Goal: Task Accomplishment & Management: Use online tool/utility

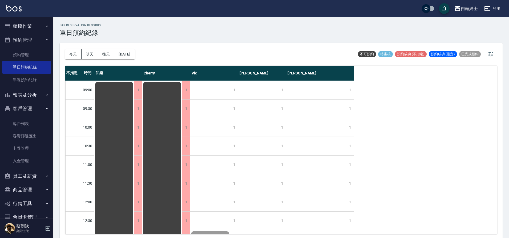
scroll to position [330, 0]
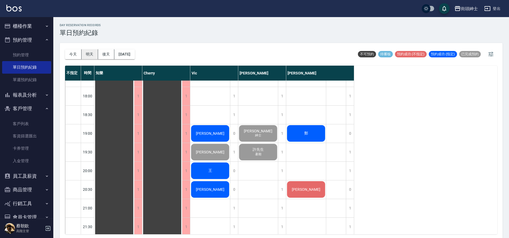
click at [91, 55] on button "明天" at bounding box center [90, 54] width 17 height 10
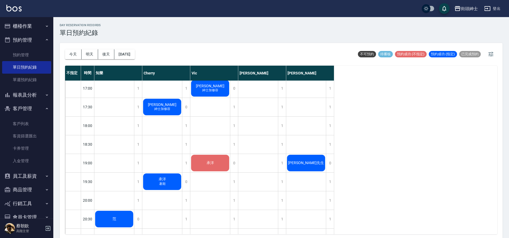
scroll to position [292, 0]
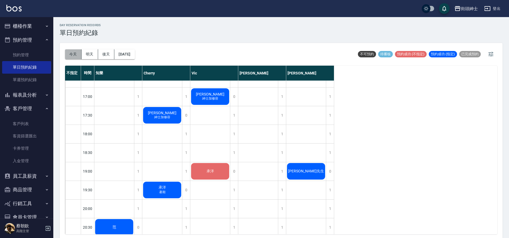
click at [70, 57] on button "今天" at bounding box center [73, 54] width 17 height 10
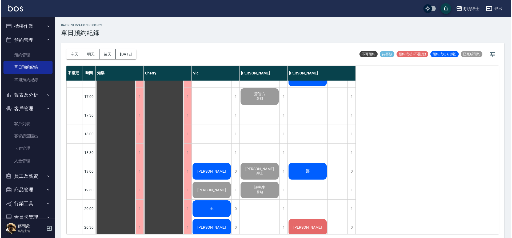
scroll to position [392, 0]
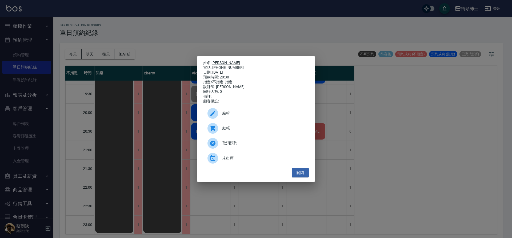
click at [237, 115] on span "編輯" at bounding box center [263, 113] width 82 height 6
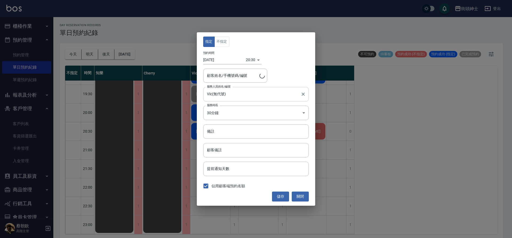
type input "小吳/0975713193"
click at [228, 61] on input "[DATE]" at bounding box center [224, 59] width 43 height 9
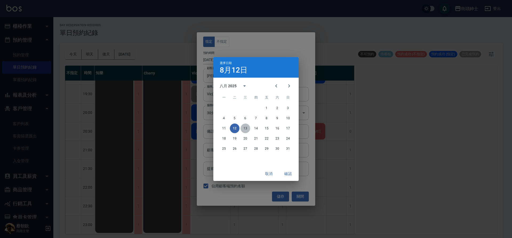
click at [246, 127] on button "13" at bounding box center [246, 128] width 10 height 10
type input "2025/08/13"
click at [287, 173] on button "確認" at bounding box center [287, 174] width 17 height 10
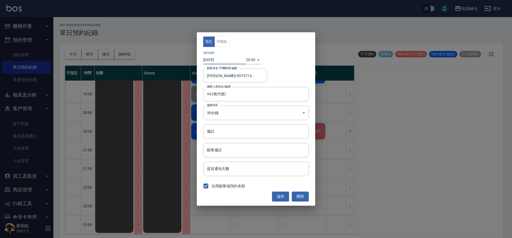
click at [245, 60] on body "街頭紳士 登出 櫃檯作業 打帳單 帳單列表 掛單列表 座位開單 營業儀表板 現金收支登錄 高階收支登錄 材料自購登錄 每日結帳 排班表 現場電腦打卡 掃碼打卡…" at bounding box center [256, 119] width 512 height 239
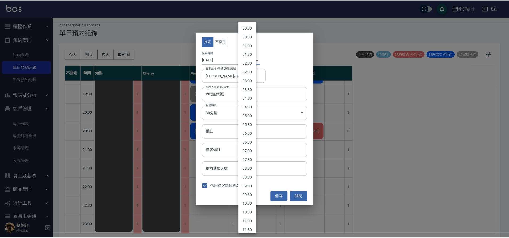
scroll to position [214, 0]
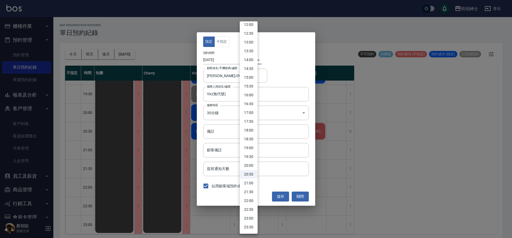
click at [252, 139] on li "18:30" at bounding box center [249, 139] width 18 height 9
type input "1755081000000"
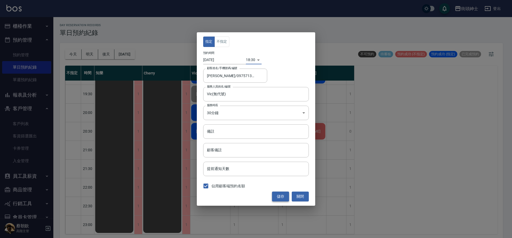
click at [282, 198] on button "儲存" at bounding box center [280, 196] width 17 height 10
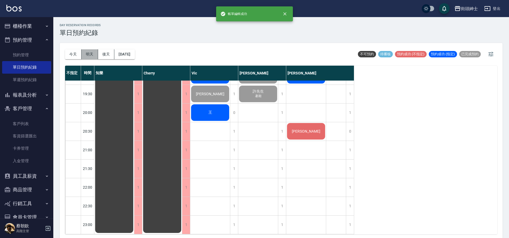
click at [89, 54] on button "明天" at bounding box center [90, 54] width 17 height 10
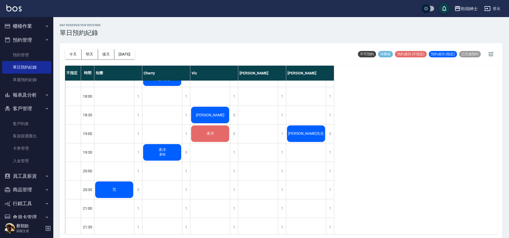
scroll to position [278, 0]
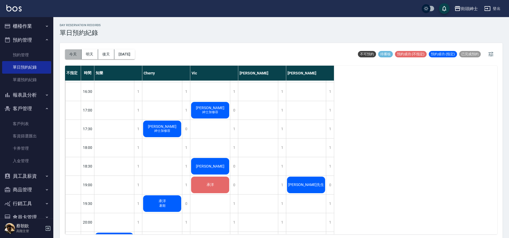
click at [71, 56] on button "今天" at bounding box center [73, 54] width 17 height 10
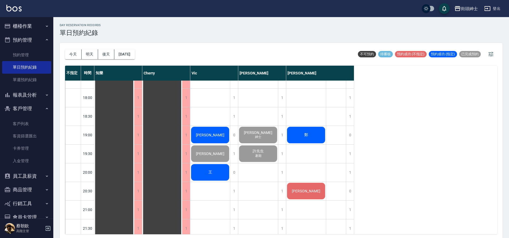
scroll to position [226, 0]
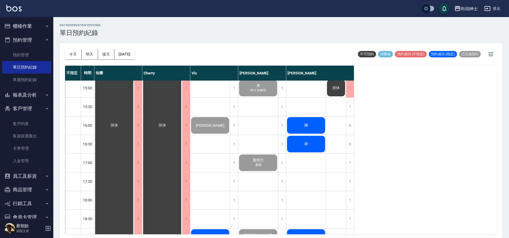
click at [134, 144] on div "林" at bounding box center [114, 125] width 40 height 541
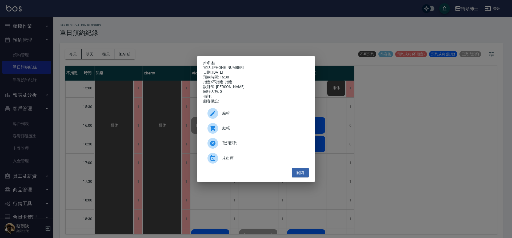
click at [268, 145] on span "取消預約" at bounding box center [263, 143] width 82 height 6
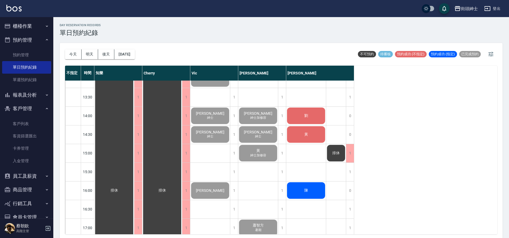
scroll to position [151, 0]
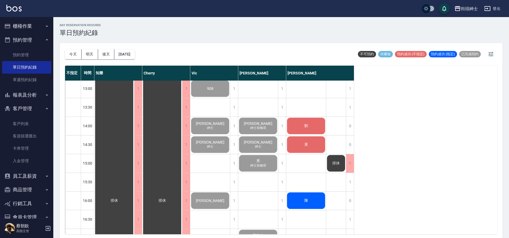
click at [411, 197] on div "不指定 時間 知樂 Cherry Vic 戴比 eric 09:00 09:30 10:00 10:30 11:00 11:30 12:00 12:30 13…" at bounding box center [281, 150] width 433 height 169
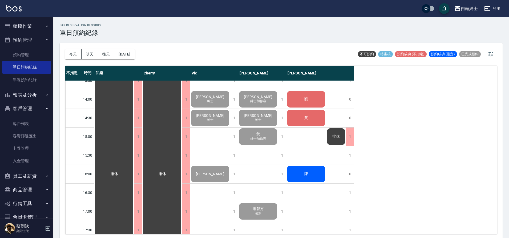
scroll to position [175, 0]
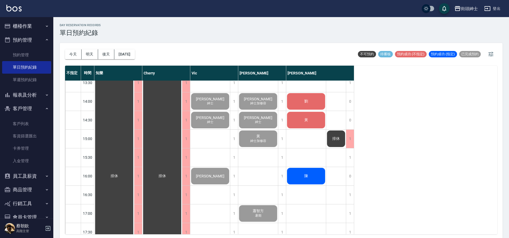
click at [134, 105] on div "劉" at bounding box center [114, 176] width 40 height 541
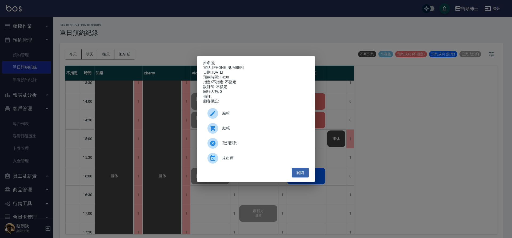
click at [236, 135] on div "結帳" at bounding box center [256, 128] width 106 height 15
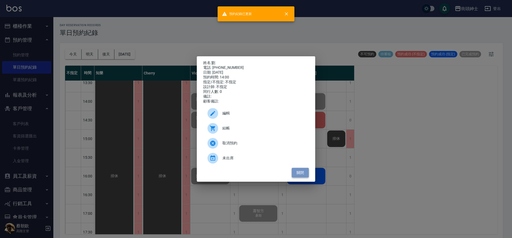
click at [299, 176] on button "關閉" at bounding box center [300, 173] width 17 height 10
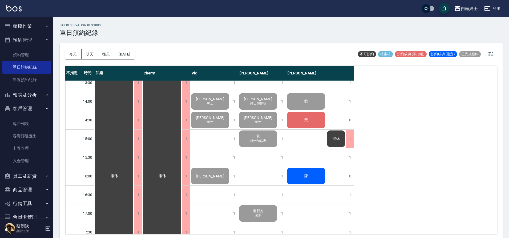
click at [134, 120] on div "黃" at bounding box center [114, 176] width 40 height 541
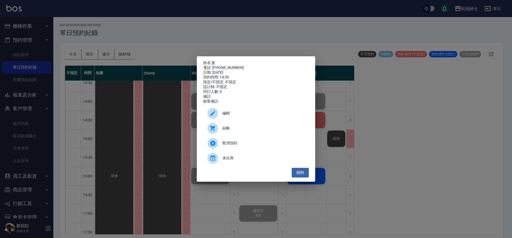
click at [242, 134] on div "結帳" at bounding box center [256, 128] width 106 height 15
click at [308, 175] on button "關閉" at bounding box center [300, 173] width 17 height 10
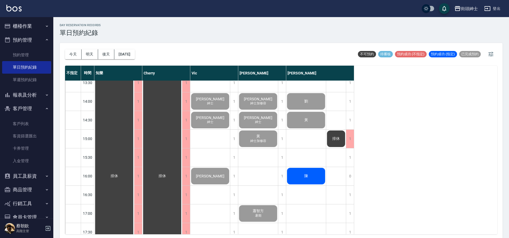
click at [134, 172] on div "陳" at bounding box center [114, 176] width 40 height 541
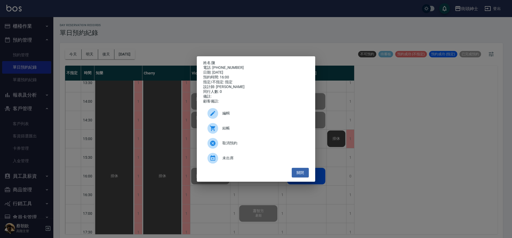
click at [251, 128] on span "結帳" at bounding box center [263, 128] width 82 height 6
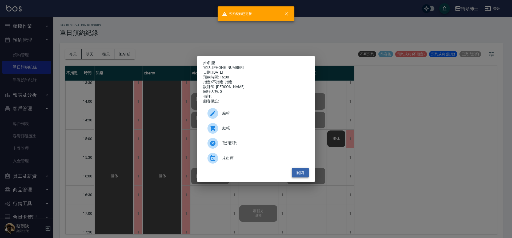
click at [294, 174] on button "關閉" at bounding box center [300, 173] width 17 height 10
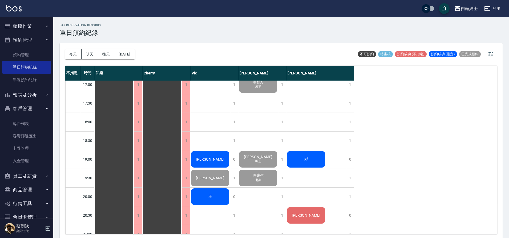
scroll to position [319, 0]
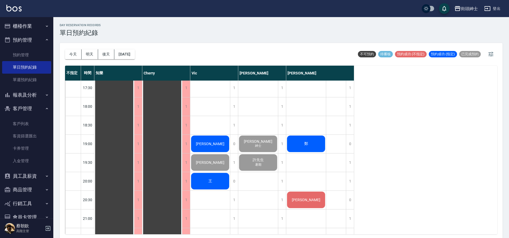
click at [134, 147] on div "鄭" at bounding box center [114, 31] width 40 height 541
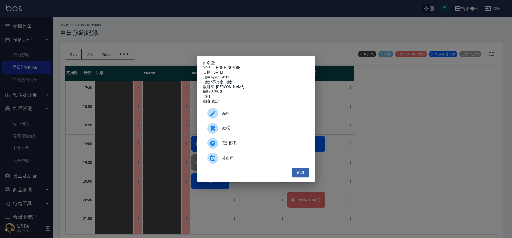
click at [250, 131] on span "結帳" at bounding box center [263, 128] width 82 height 6
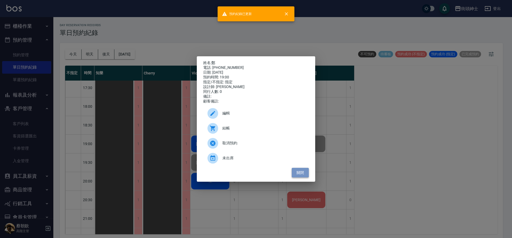
click at [304, 173] on button "關閉" at bounding box center [300, 173] width 17 height 10
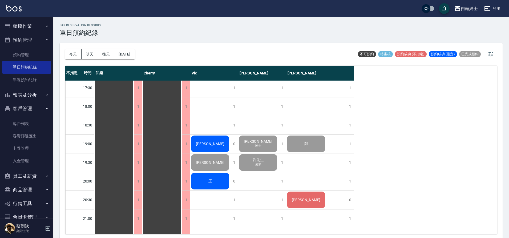
click at [134, 197] on div "[PERSON_NAME]" at bounding box center [114, 31] width 40 height 541
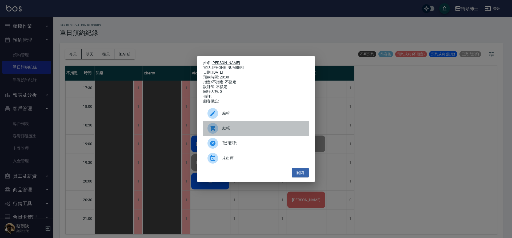
click at [250, 128] on span "結帳" at bounding box center [263, 128] width 82 height 6
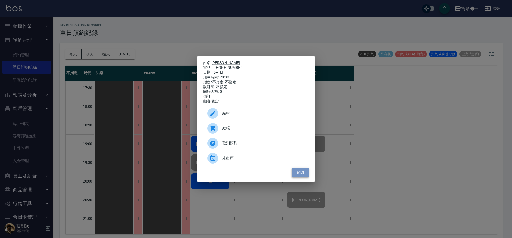
click at [308, 176] on button "關閉" at bounding box center [300, 173] width 17 height 10
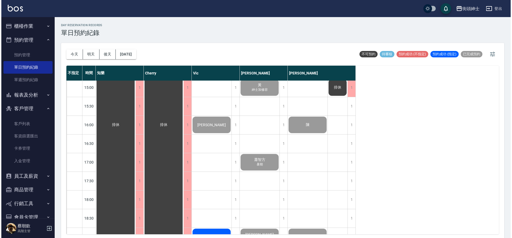
scroll to position [323, 0]
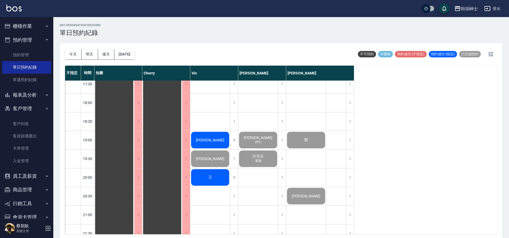
click at [134, 139] on div "[PERSON_NAME]" at bounding box center [114, 28] width 40 height 541
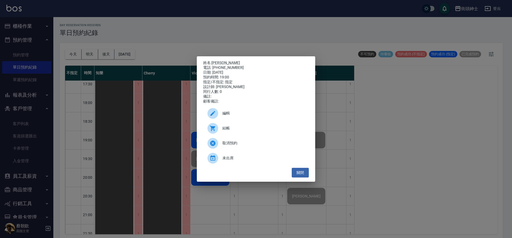
click at [235, 131] on span "結帳" at bounding box center [263, 128] width 82 height 6
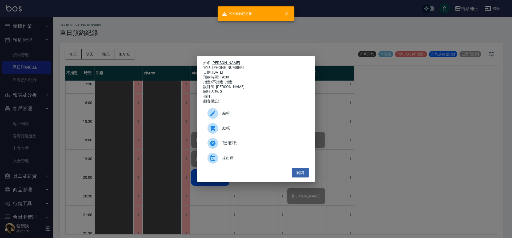
click at [109, 115] on div "姓名: Roy 電話: 0981306426 日期: 2025/08/12 預約時間: 19:00 指定/不指定: 指定 設計師: Vic 同行人數: 0 備…" at bounding box center [256, 119] width 512 height 238
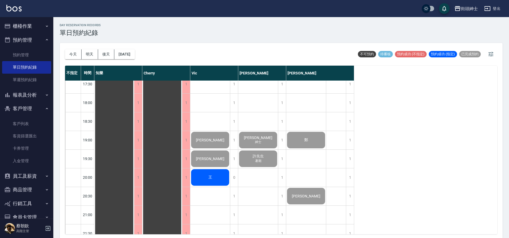
click at [134, 181] on div "王" at bounding box center [114, 28] width 40 height 541
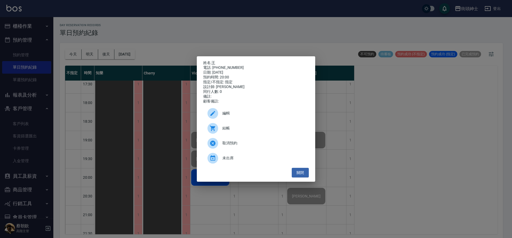
click at [231, 130] on span "結帳" at bounding box center [263, 128] width 82 height 6
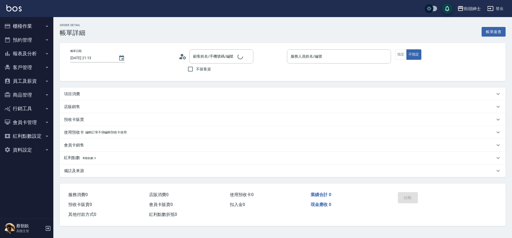
type input "[DATE] 14:00"
type input "[PERSON_NAME](無代號)"
type input "[PERSON_NAME]/0952522673/null"
click at [108, 98] on div "項目消費" at bounding box center [283, 93] width 446 height 13
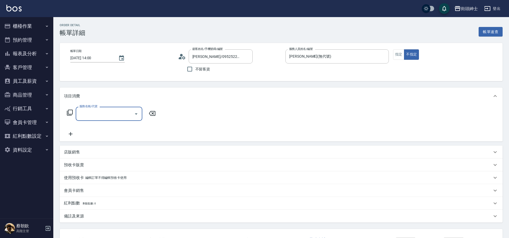
click at [113, 110] on input "服務名稱/代號" at bounding box center [105, 113] width 54 height 9
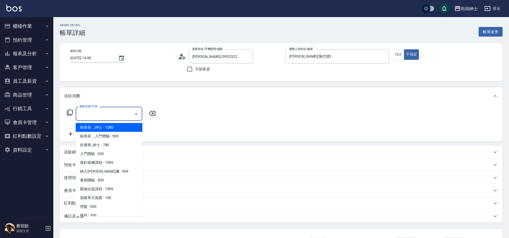
click at [93, 207] on span "理髮 - 500" at bounding box center [109, 206] width 67 height 9
type input "理髮(A02)"
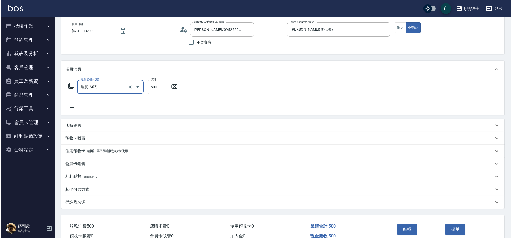
scroll to position [55, 0]
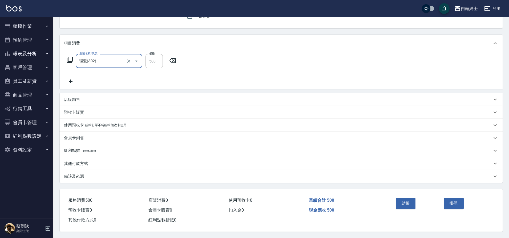
click at [404, 203] on button "結帳" at bounding box center [406, 203] width 20 height 11
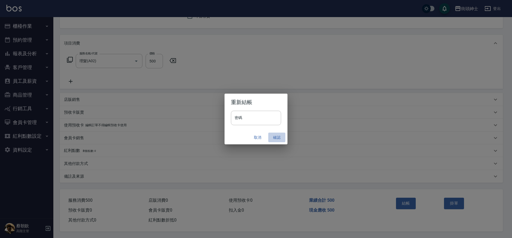
click at [276, 138] on button "確認" at bounding box center [276, 138] width 17 height 10
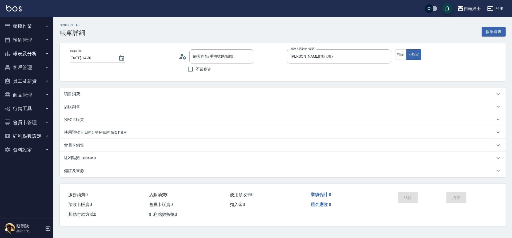
type input "黃/0970601048/null"
click at [149, 95] on div "項目消費" at bounding box center [279, 94] width 431 height 6
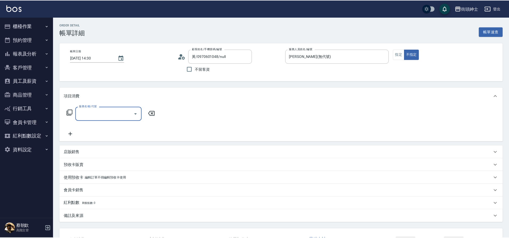
scroll to position [1, 0]
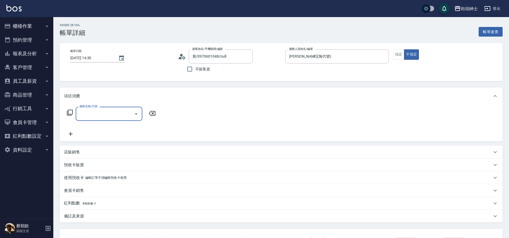
click at [127, 110] on input "服務名稱/代號" at bounding box center [105, 113] width 54 height 9
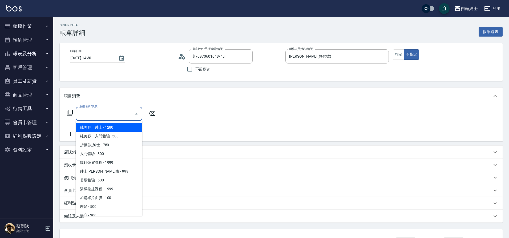
click at [85, 207] on span "理髮 - 500" at bounding box center [109, 206] width 67 height 9
type input "理髮(A02)"
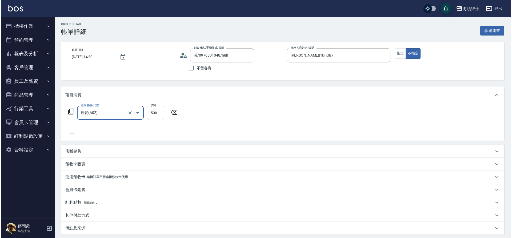
scroll to position [55, 0]
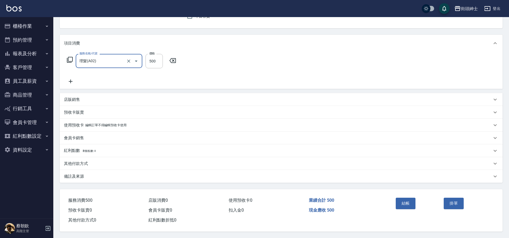
click at [407, 203] on button "結帳" at bounding box center [406, 203] width 20 height 11
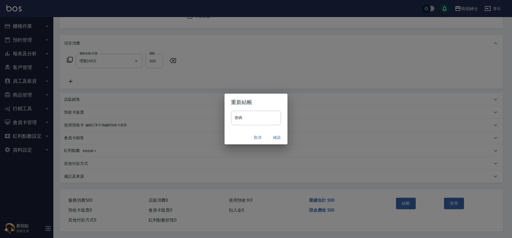
click at [274, 137] on button "確認" at bounding box center [276, 138] width 17 height 10
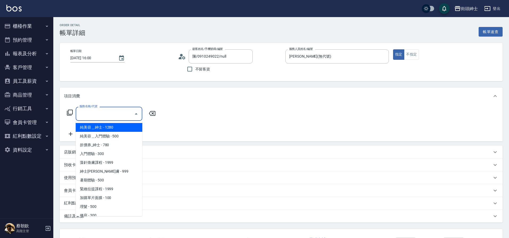
click at [87, 209] on span "理髮 - 500" at bounding box center [109, 206] width 67 height 9
type input "理髮(A02)"
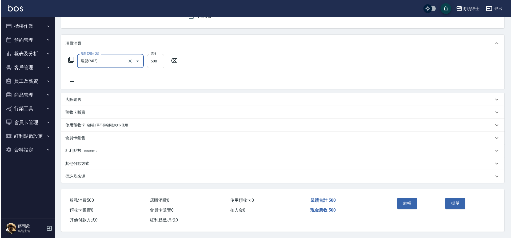
scroll to position [55, 0]
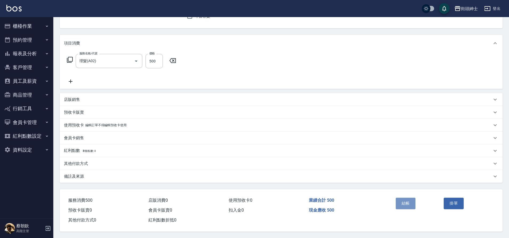
click at [409, 201] on button "結帳" at bounding box center [406, 203] width 20 height 11
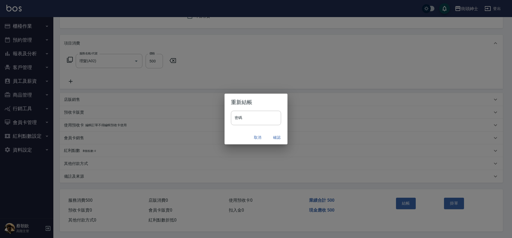
click at [273, 139] on button "確認" at bounding box center [276, 138] width 17 height 10
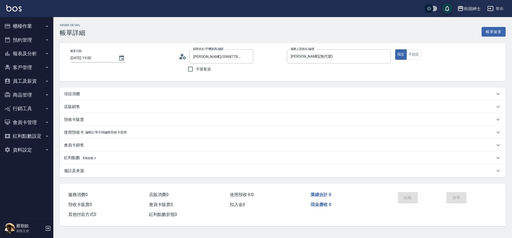
type input "[PERSON_NAME]/0968778608/null"
drag, startPoint x: 0, startPoint y: 0, endPoint x: 177, endPoint y: 95, distance: 200.8
click at [177, 95] on div "項目消費" at bounding box center [279, 94] width 431 height 6
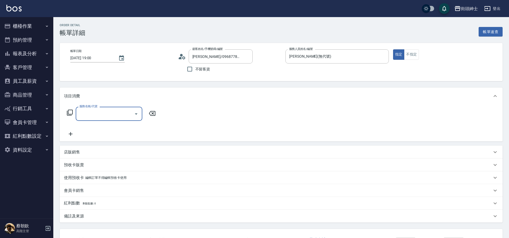
click at [129, 115] on input "服務名稱/代號" at bounding box center [105, 113] width 54 height 9
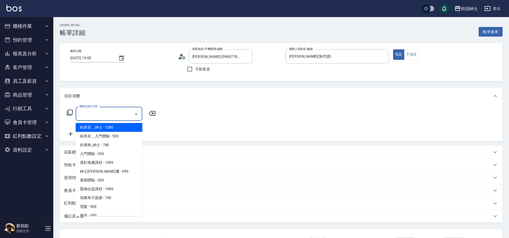
drag, startPoint x: 177, startPoint y: 95, endPoint x: 87, endPoint y: 207, distance: 143.0
click at [87, 207] on span "理髮 - 500" at bounding box center [109, 206] width 67 height 9
type input "理髮(A02)"
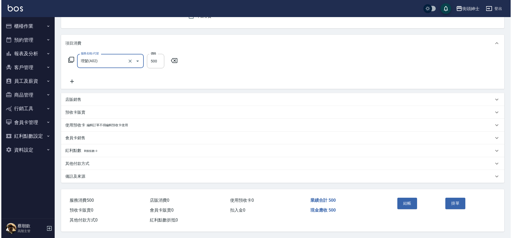
scroll to position [55, 0]
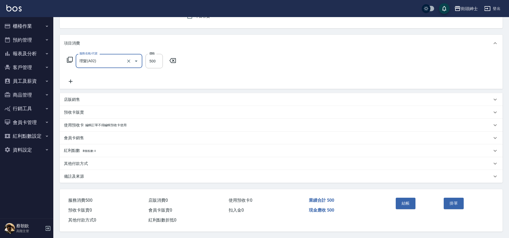
click at [401, 202] on button "結帳" at bounding box center [406, 203] width 20 height 11
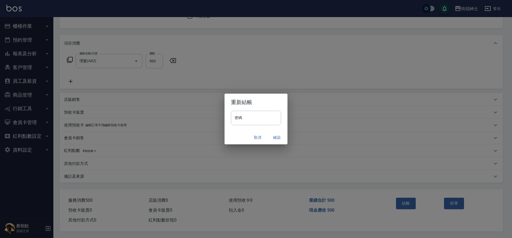
click at [277, 138] on button "確認" at bounding box center [276, 138] width 17 height 10
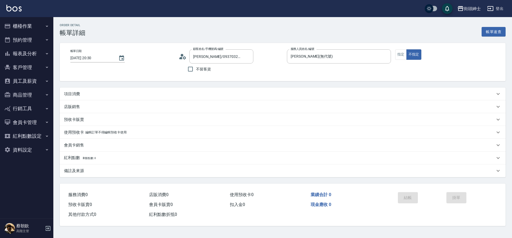
drag, startPoint x: 0, startPoint y: 0, endPoint x: 126, endPoint y: 94, distance: 157.2
click at [126, 94] on div "項目消費" at bounding box center [279, 94] width 431 height 6
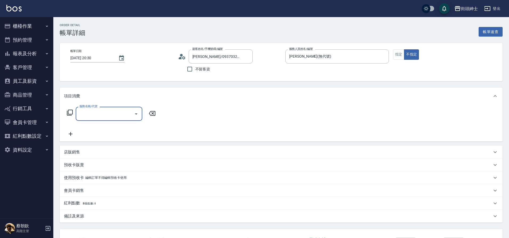
click at [130, 113] on input "服務名稱/代號" at bounding box center [105, 113] width 54 height 9
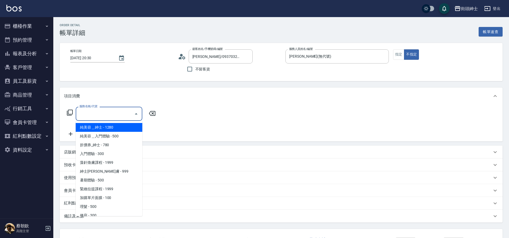
drag, startPoint x: 126, startPoint y: 94, endPoint x: 85, endPoint y: 208, distance: 121.5
click at [85, 208] on span "理髮 - 500" at bounding box center [109, 206] width 67 height 9
type input "理髮(A02)"
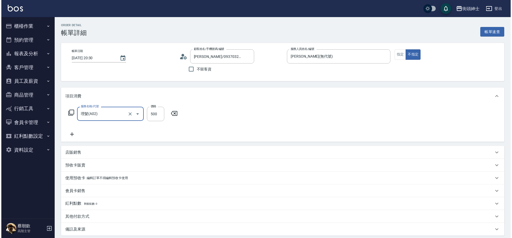
scroll to position [55, 0]
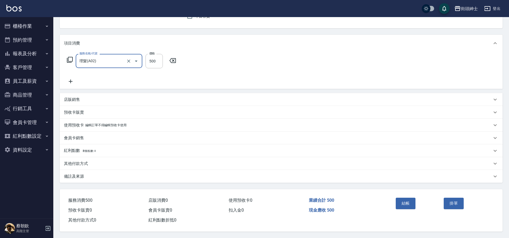
click at [404, 202] on button "結帳" at bounding box center [406, 203] width 20 height 11
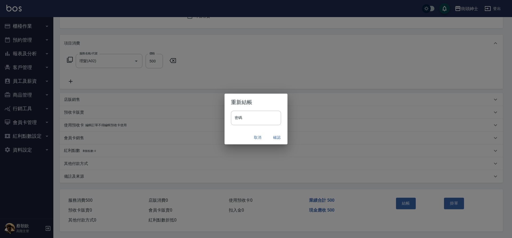
click at [274, 141] on button "確認" at bounding box center [276, 138] width 17 height 10
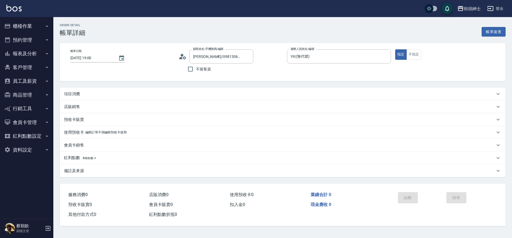
click at [84, 91] on div "項目消費" at bounding box center [279, 94] width 431 height 6
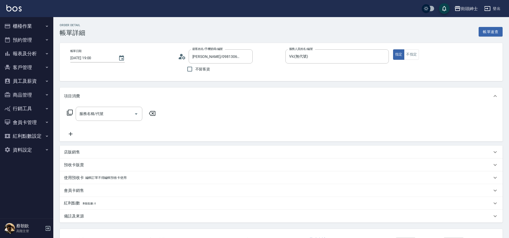
click at [111, 105] on div "服務名稱/代號 服務名稱/代號" at bounding box center [281, 123] width 443 height 37
click at [108, 115] on input "服務名稱/代號" at bounding box center [105, 113] width 54 height 9
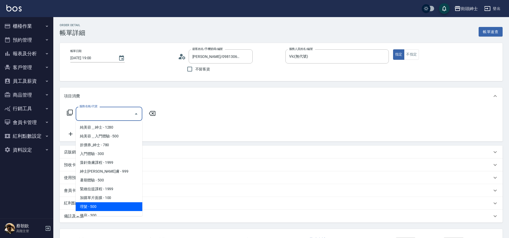
click at [114, 209] on span "理髮 - 500" at bounding box center [109, 206] width 67 height 9
type input "理髮(A02)"
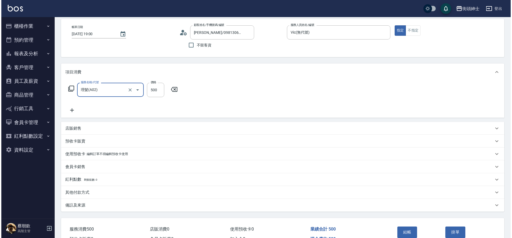
scroll to position [51, 0]
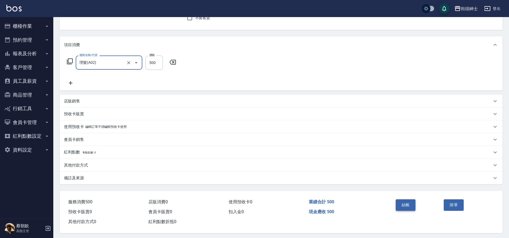
click at [406, 208] on button "結帳" at bounding box center [406, 204] width 20 height 11
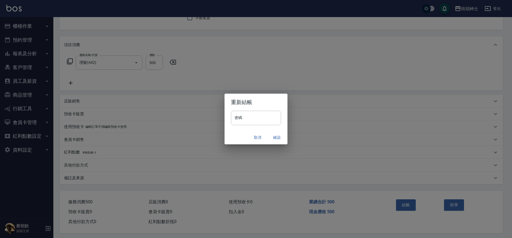
click at [275, 137] on button "確認" at bounding box center [276, 138] width 17 height 10
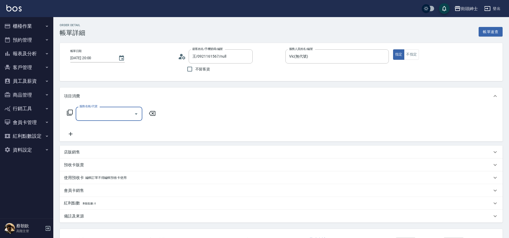
click at [97, 114] on input "服務名稱/代號" at bounding box center [105, 113] width 54 height 9
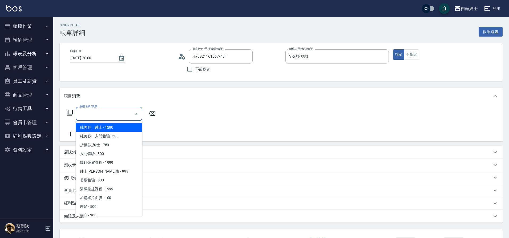
click at [98, 207] on span "理髮 - 500" at bounding box center [109, 206] width 67 height 9
type input "理髮(A02)"
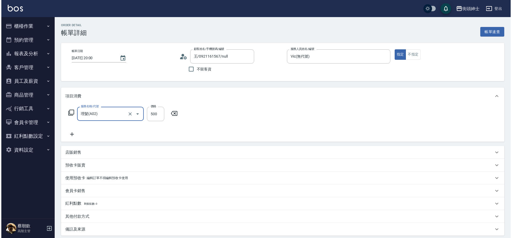
scroll to position [55, 0]
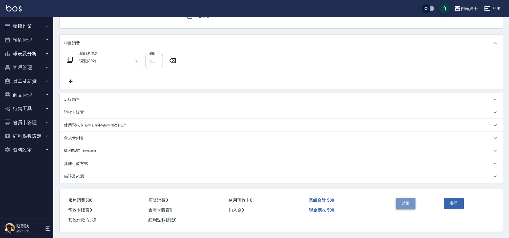
drag, startPoint x: 0, startPoint y: 0, endPoint x: 408, endPoint y: 201, distance: 454.5
click at [408, 201] on button "結帳" at bounding box center [406, 203] width 20 height 11
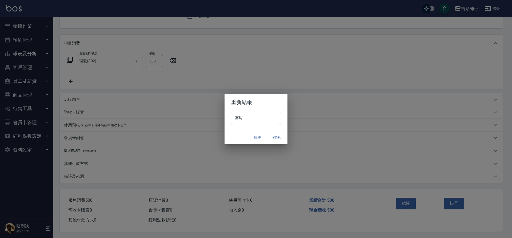
drag, startPoint x: 408, startPoint y: 201, endPoint x: 279, endPoint y: 138, distance: 143.7
click at [279, 138] on button "確認" at bounding box center [276, 138] width 17 height 10
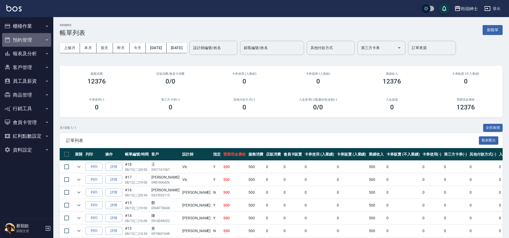
click at [44, 45] on button "預約管理" at bounding box center [26, 40] width 49 height 14
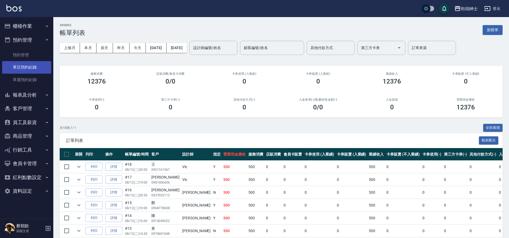
click at [33, 65] on link "單日預約紀錄" at bounding box center [26, 67] width 49 height 12
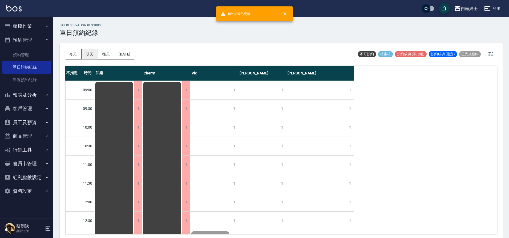
click at [91, 58] on button "明天" at bounding box center [90, 54] width 17 height 10
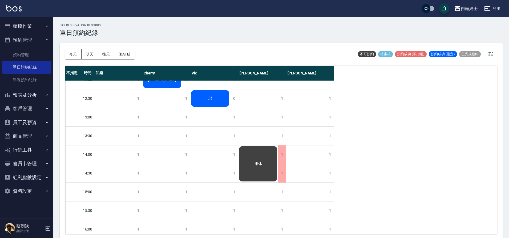
scroll to position [178, 0]
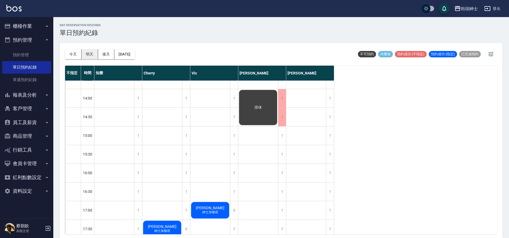
click at [85, 54] on button "明天" at bounding box center [90, 54] width 17 height 10
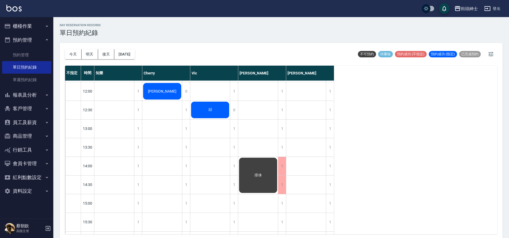
scroll to position [101, 0]
